Goal: Contribute content

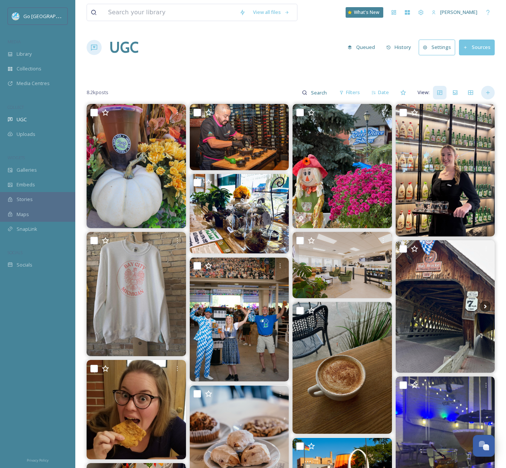
click at [485, 93] on icon at bounding box center [488, 93] width 6 height 6
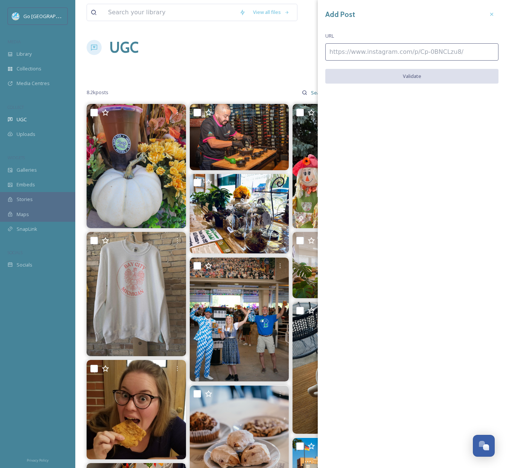
click at [364, 47] on input at bounding box center [412, 51] width 173 height 17
paste input "[URL][DOMAIN_NAME]"
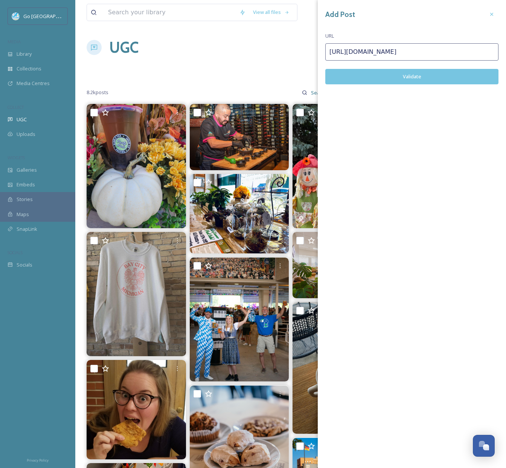
type input "[URL][DOMAIN_NAME]"
click at [431, 76] on button "Validate" at bounding box center [412, 76] width 173 height 15
click at [420, 78] on button "Add Post" at bounding box center [412, 76] width 173 height 15
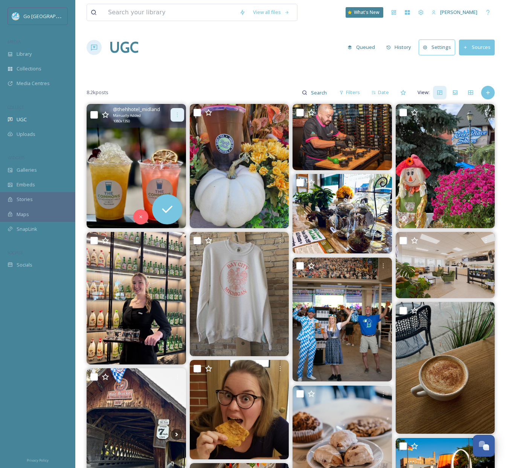
click at [177, 115] on icon at bounding box center [177, 115] width 1 height 5
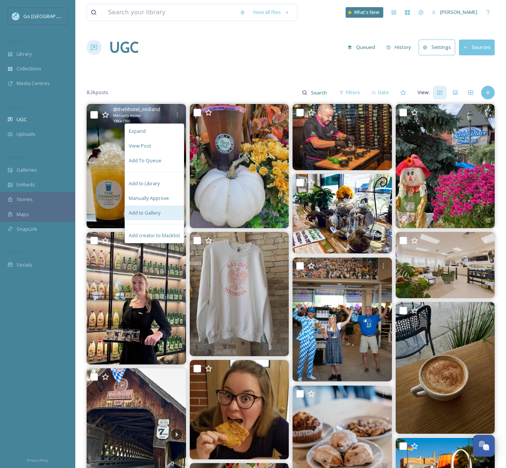
click at [156, 211] on span "Add to Gallery" at bounding box center [145, 213] width 32 height 7
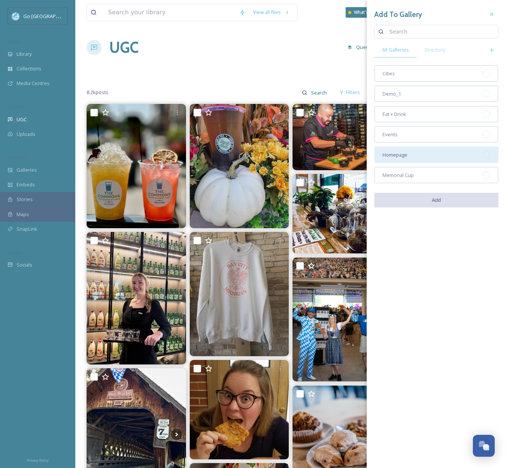
click at [407, 156] on span "Homepage" at bounding box center [395, 154] width 25 height 7
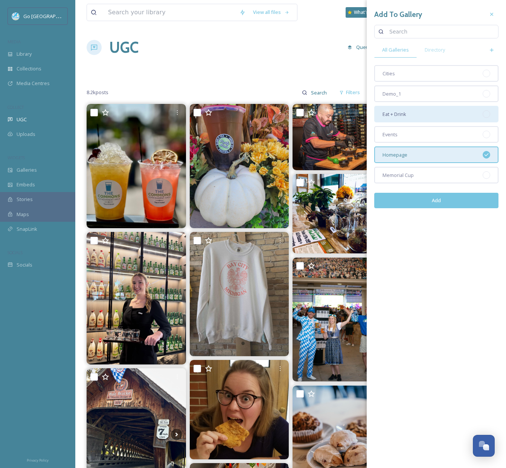
click at [403, 111] on span "Eat + Drink" at bounding box center [395, 114] width 24 height 7
click at [444, 203] on button "Add" at bounding box center [437, 200] width 124 height 15
